Goal: Task Accomplishment & Management: Complete application form

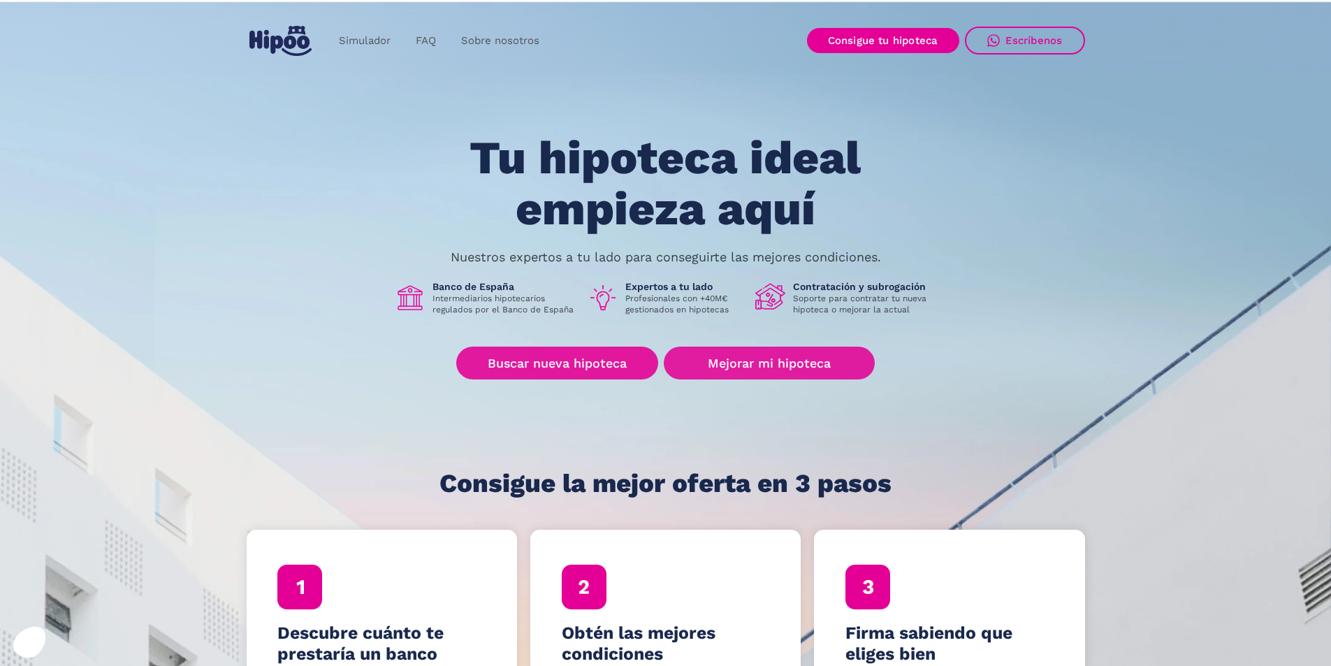
click at [591, 362] on link "Buscar nueva hipoteca" at bounding box center [557, 363] width 202 height 33
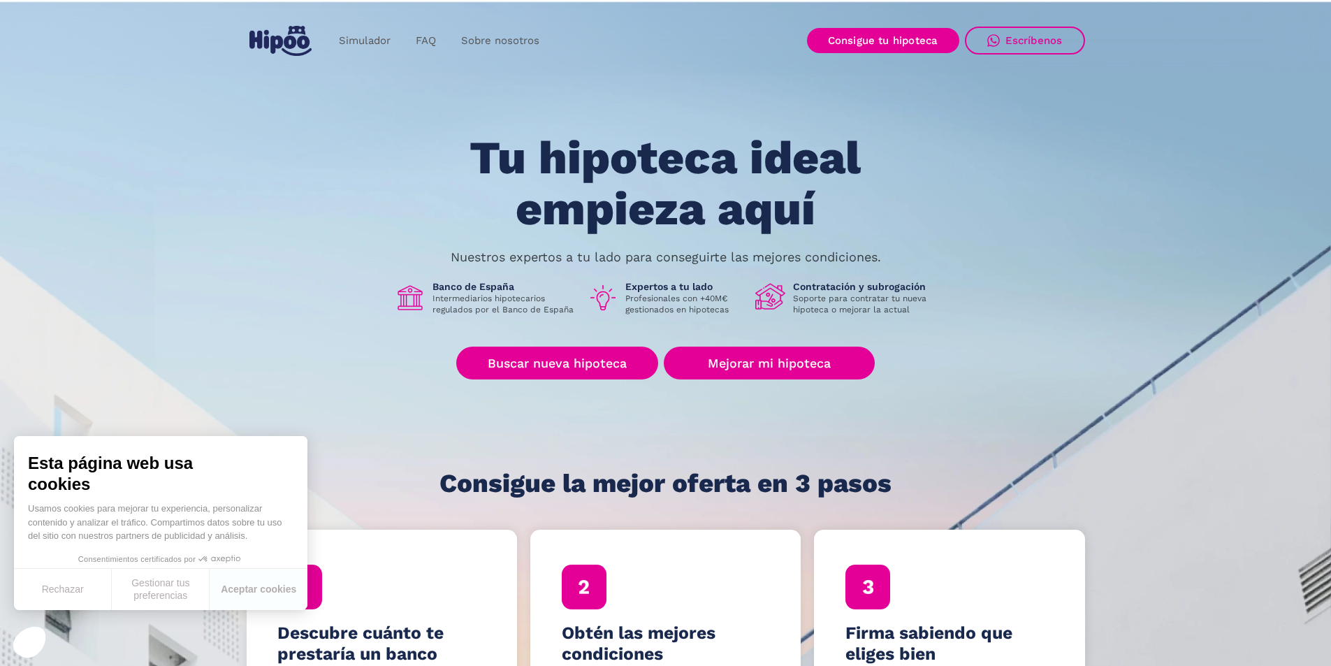
click at [580, 371] on link "Buscar nueva hipoteca" at bounding box center [557, 363] width 202 height 33
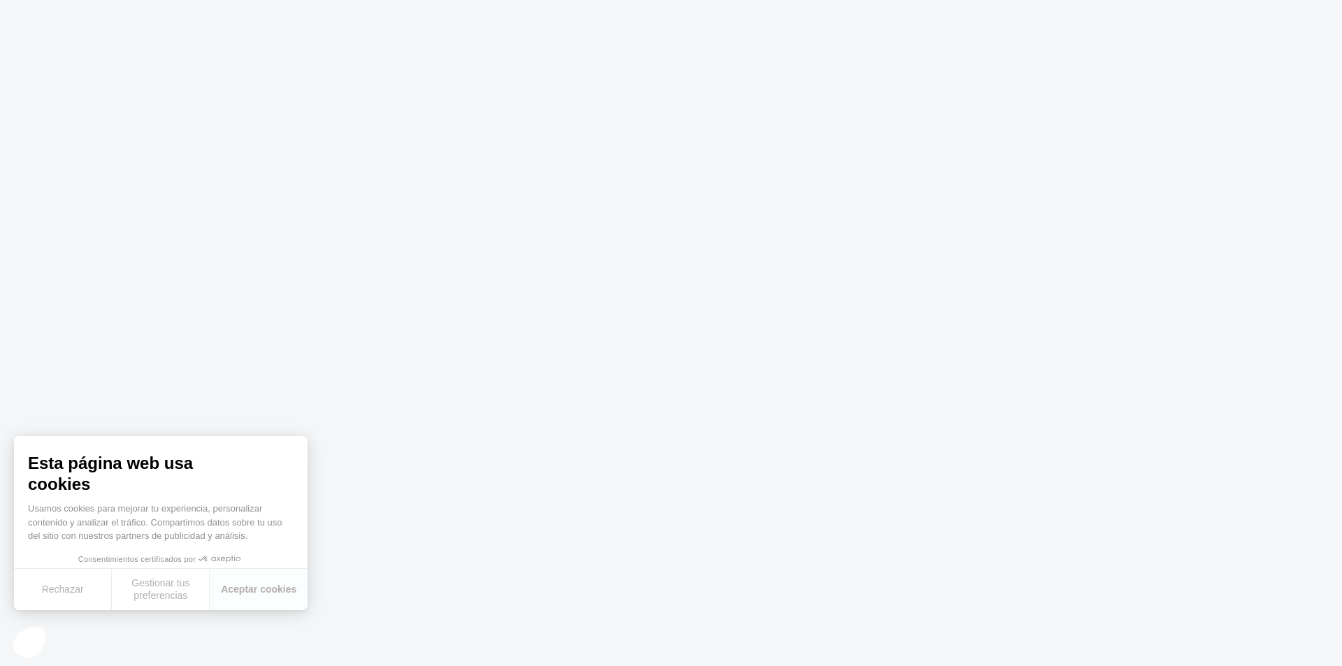
click at [1021, 415] on body "Texto original Valora esta traducción Tu opinión servirá para ayudar a mejorar …" at bounding box center [671, 333] width 1342 height 666
click at [537, 352] on body "Texto original Valora esta traducción Tu opinión servirá para ayudar a mejorar …" at bounding box center [671, 333] width 1342 height 666
